Goal: Check status

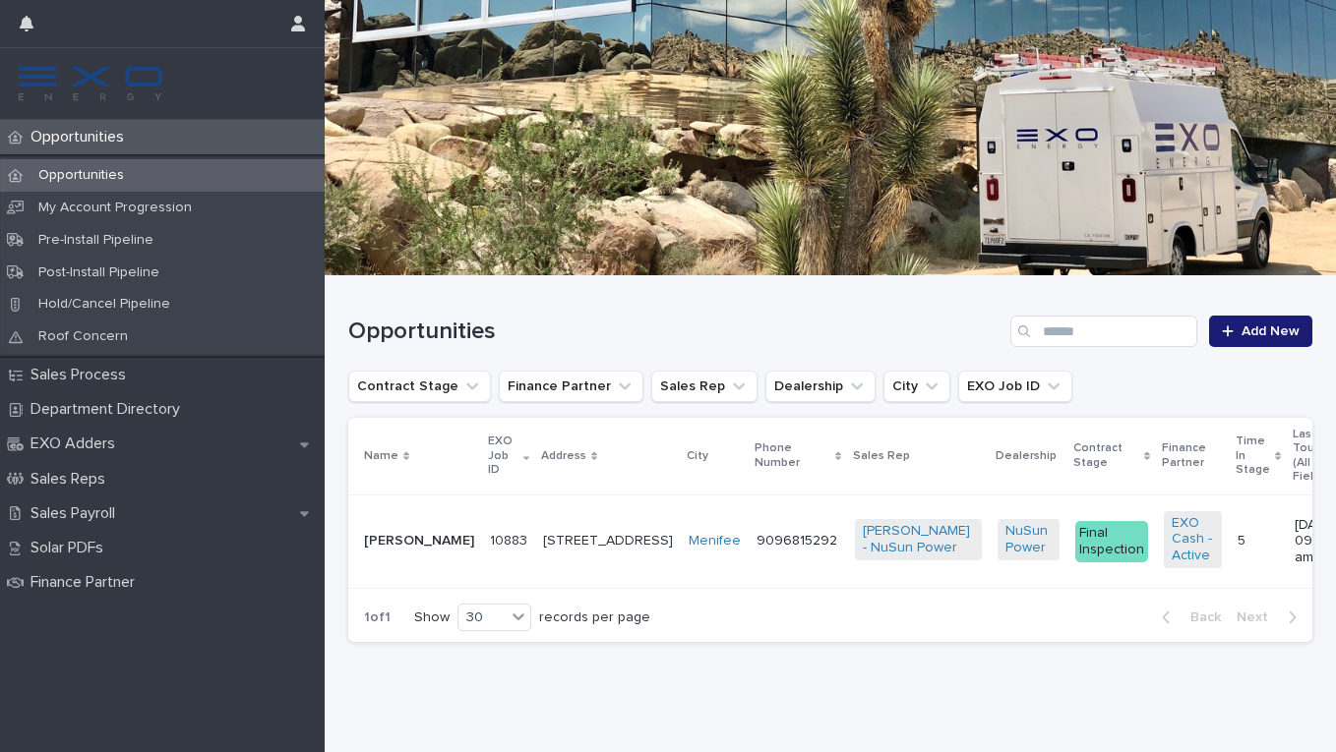
scroll to position [124, 0]
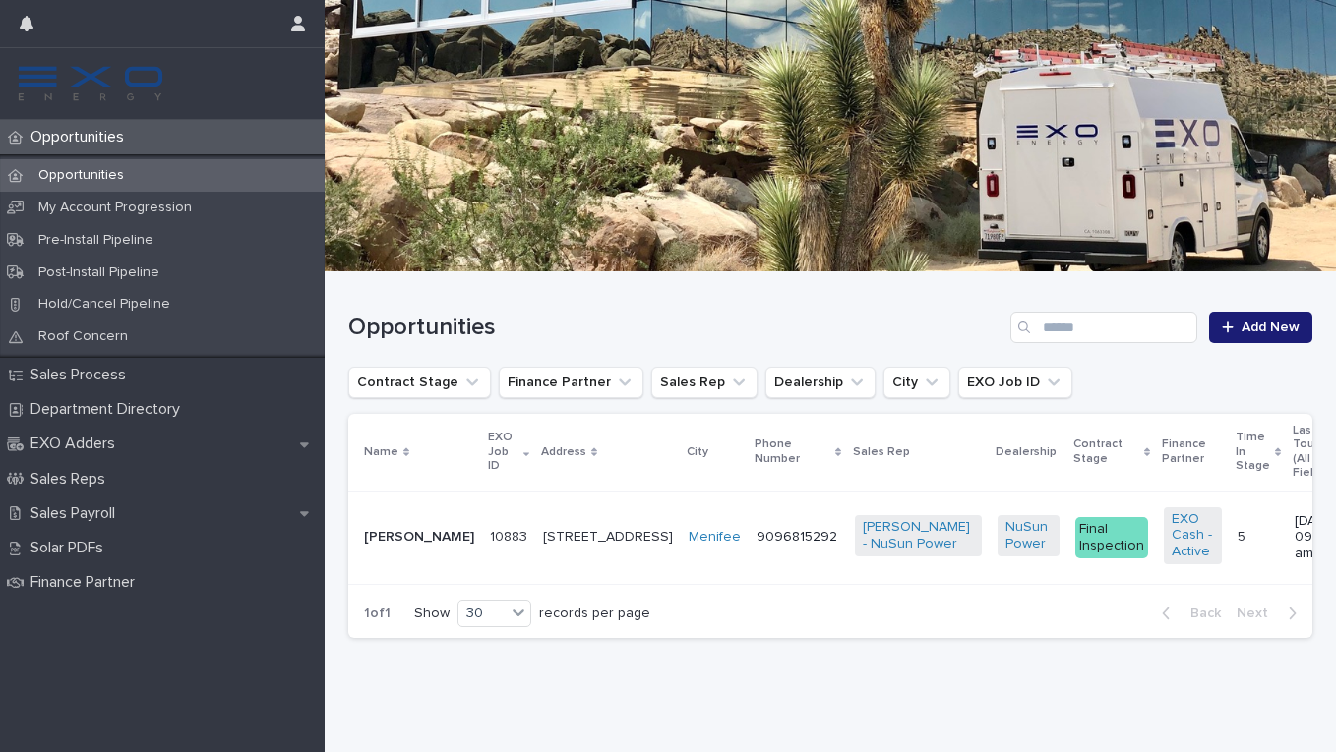
click at [428, 531] on p "[PERSON_NAME]" at bounding box center [419, 537] width 110 height 17
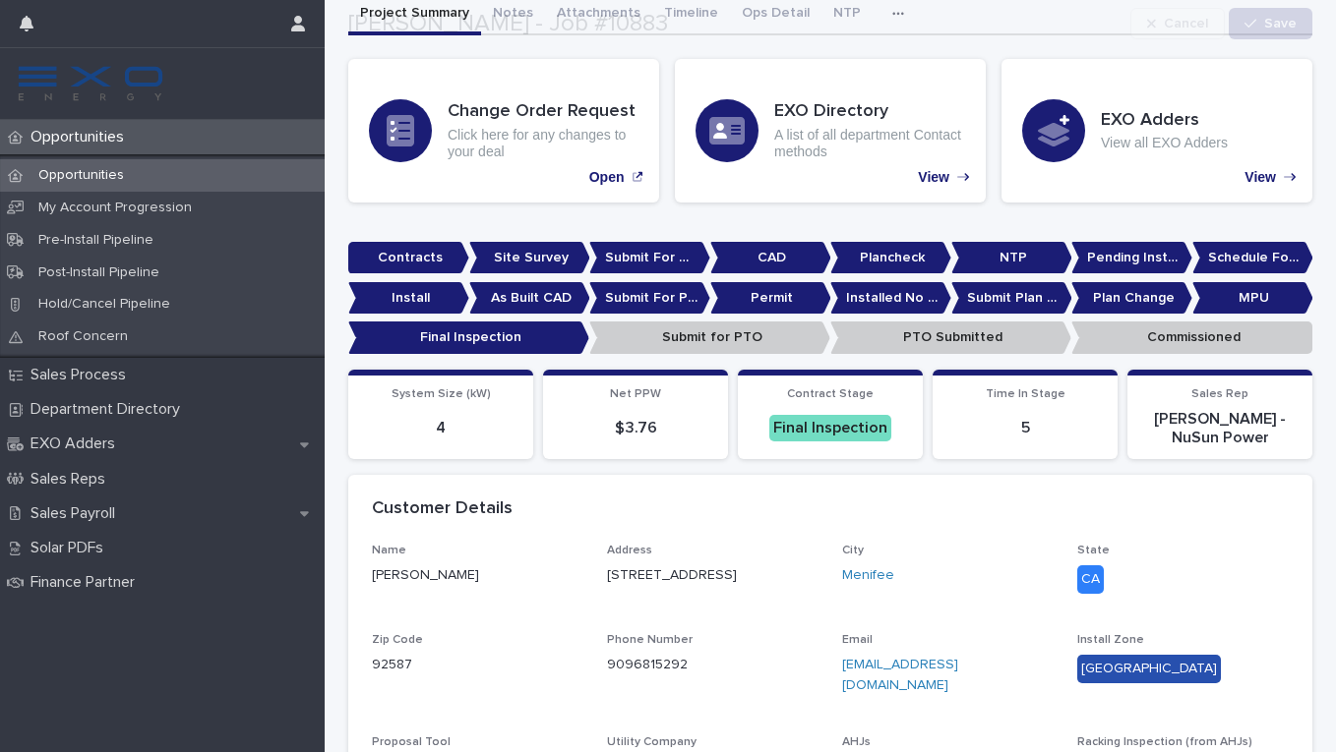
scroll to position [146, 0]
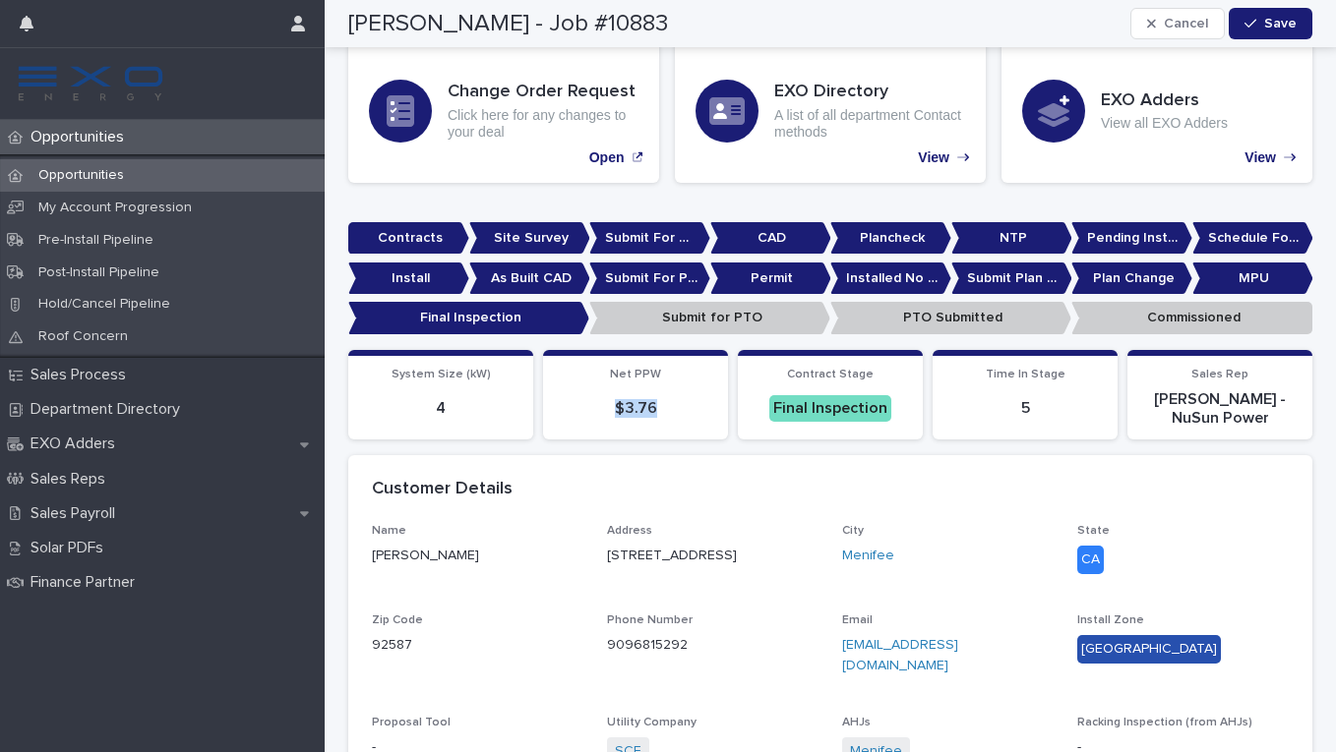
drag, startPoint x: 662, startPoint y: 407, endPoint x: 615, endPoint y: 407, distance: 47.2
click at [615, 407] on p "$ 3.76" at bounding box center [635, 408] width 161 height 19
click at [645, 452] on div "Loading... Saving… System Size (kW) 4 Net PPW $ 3.76 Contract Stage Final Inspe…" at bounding box center [830, 402] width 964 height 105
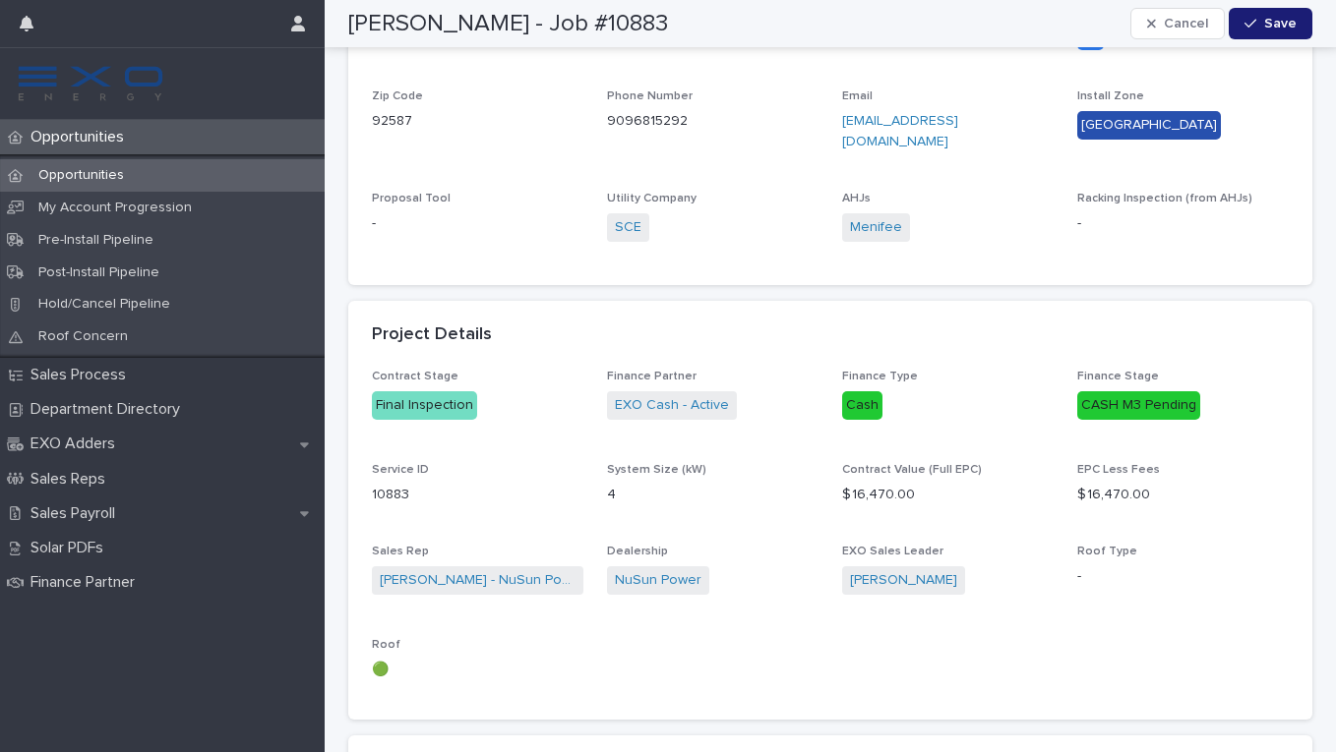
scroll to position [0, 0]
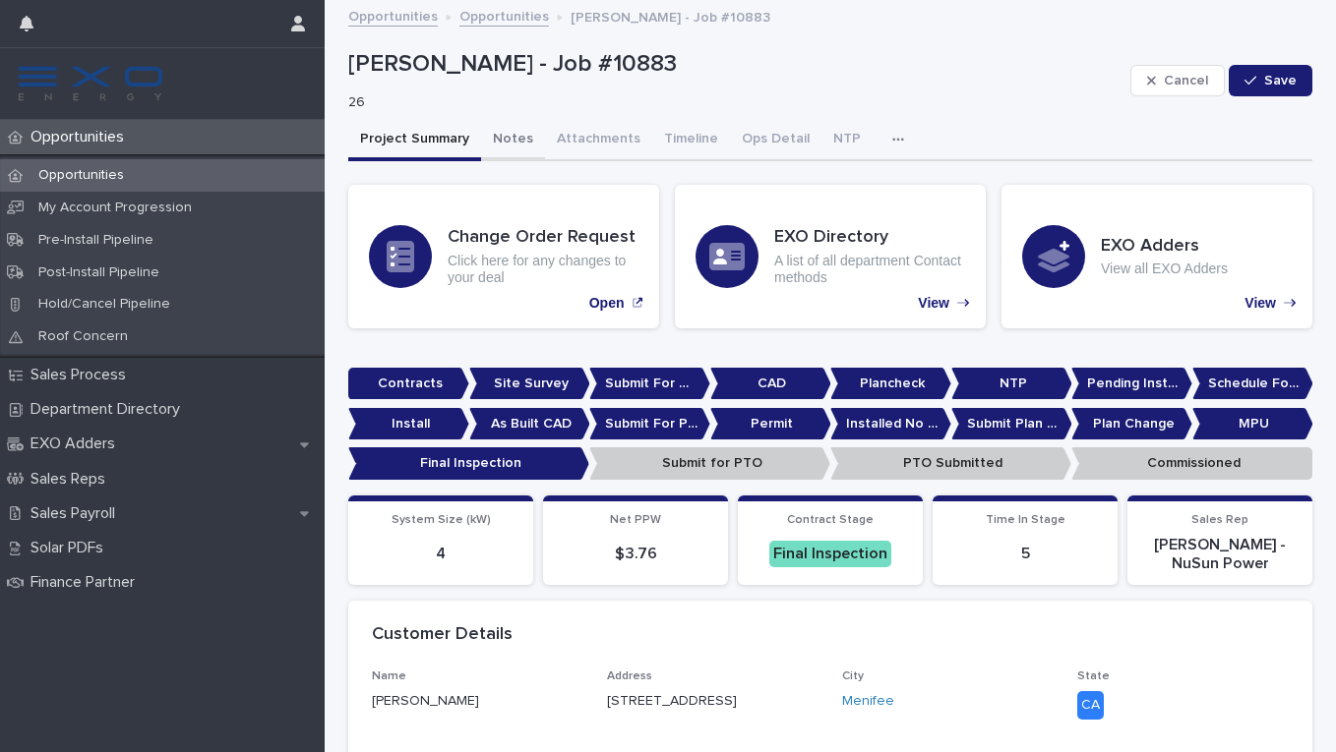
click at [516, 136] on button "Notes" at bounding box center [513, 140] width 64 height 41
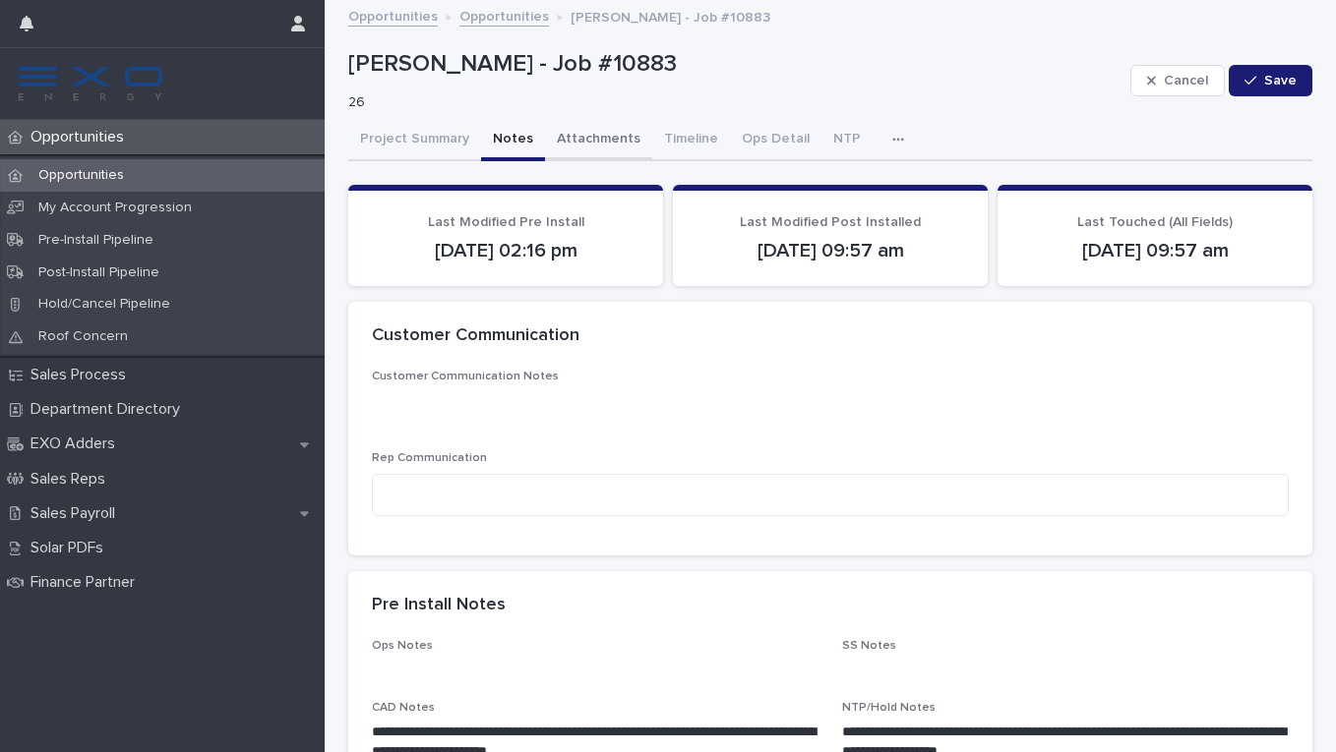
click at [608, 145] on button "Attachments" at bounding box center [598, 140] width 107 height 41
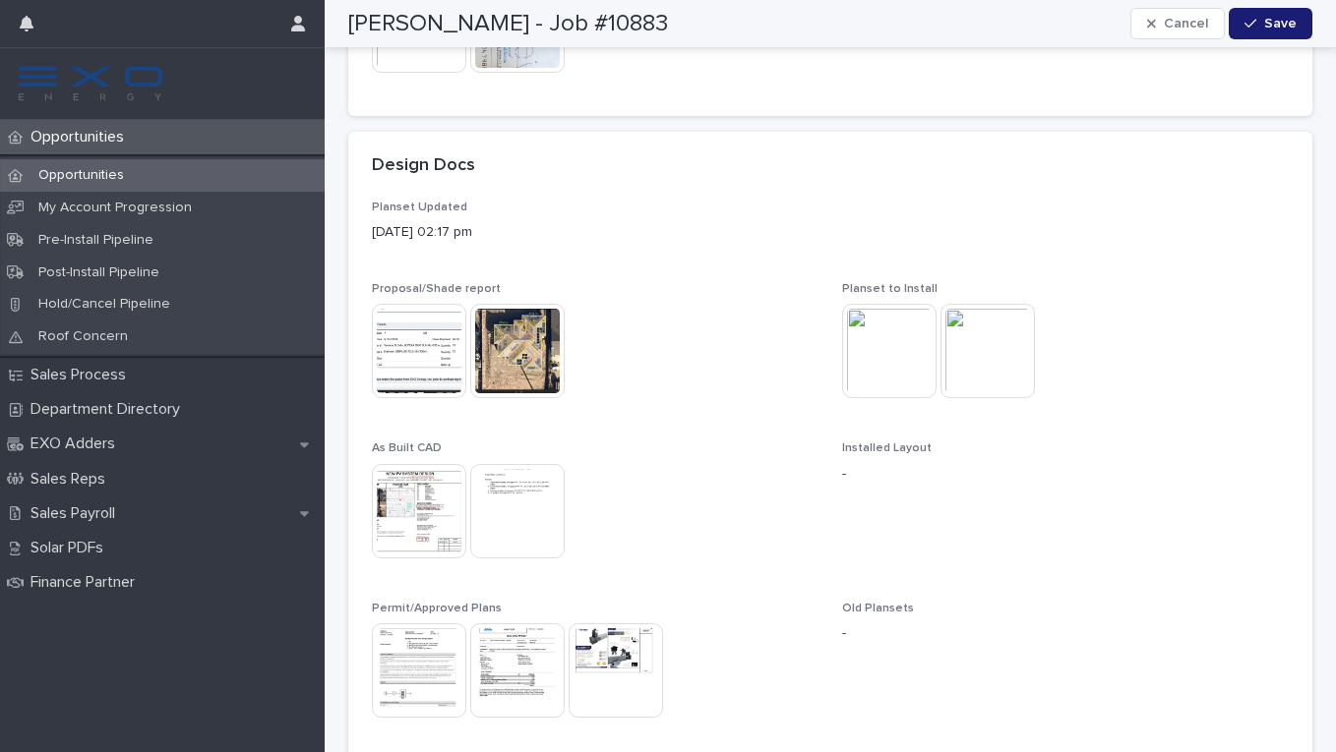
scroll to position [571, 0]
click at [885, 351] on img at bounding box center [889, 354] width 94 height 94
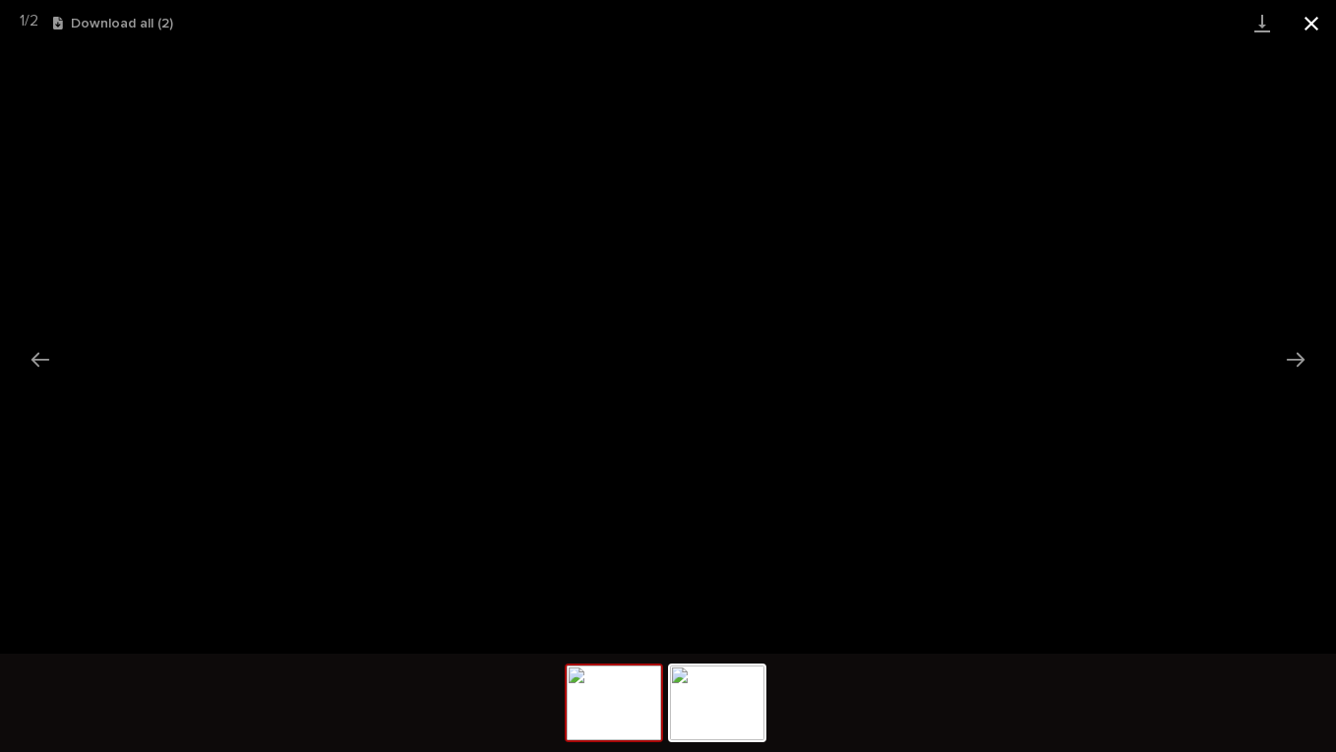
click at [1316, 21] on button "Close gallery" at bounding box center [1311, 23] width 49 height 46
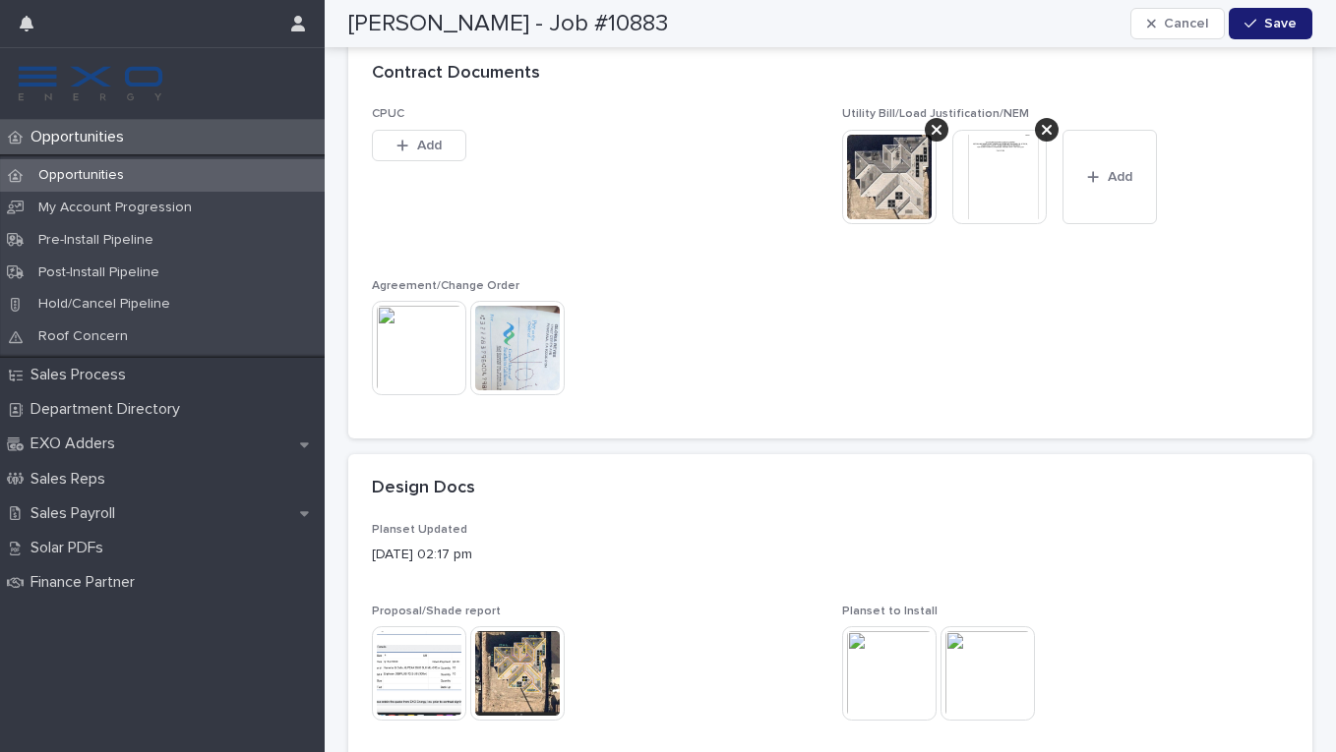
scroll to position [0, 0]
